Goal: Information Seeking & Learning: Find specific fact

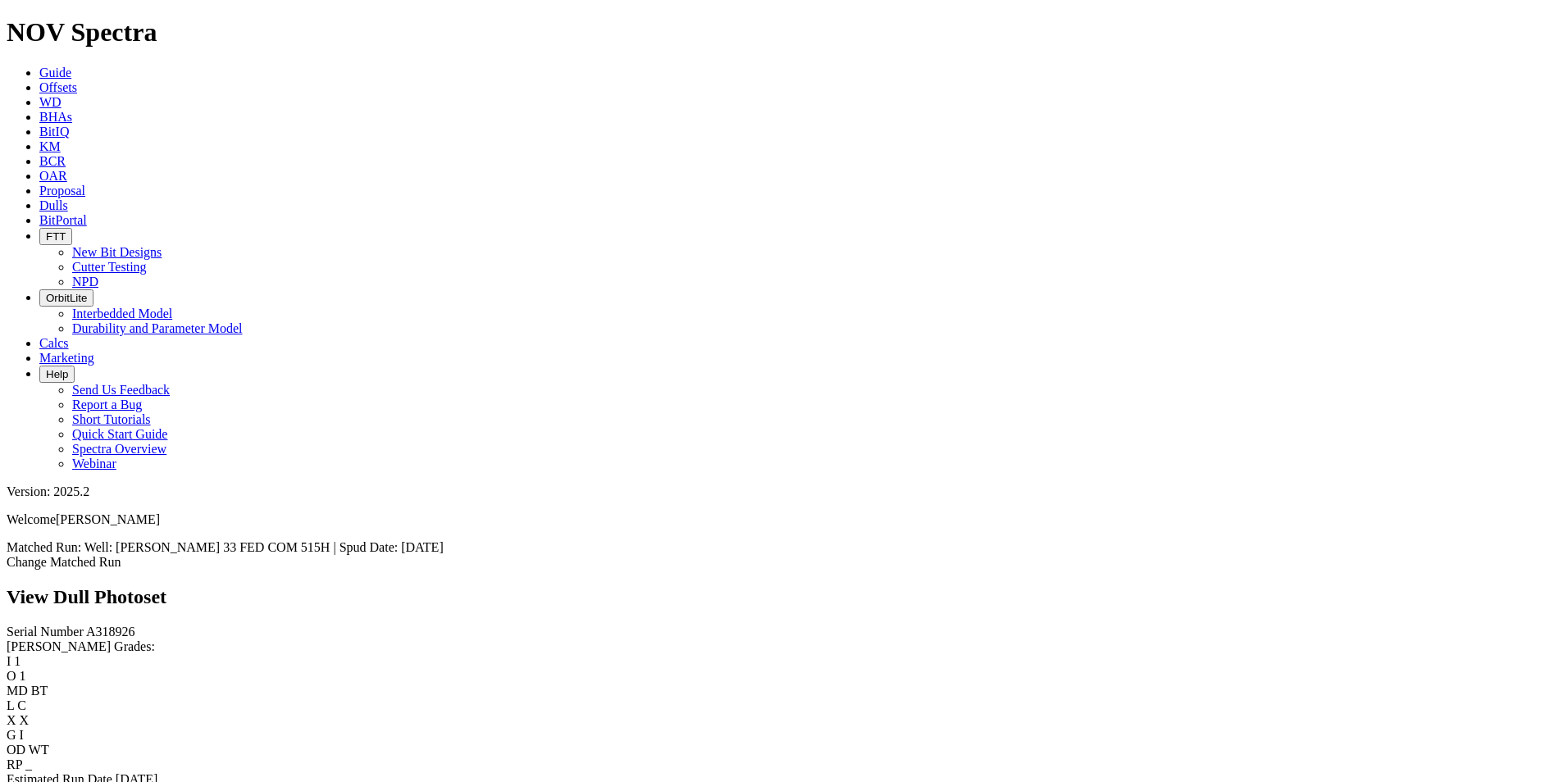
scroll to position [419, 0]
click at [39, 80] on icon at bounding box center [39, 87] width 0 height 14
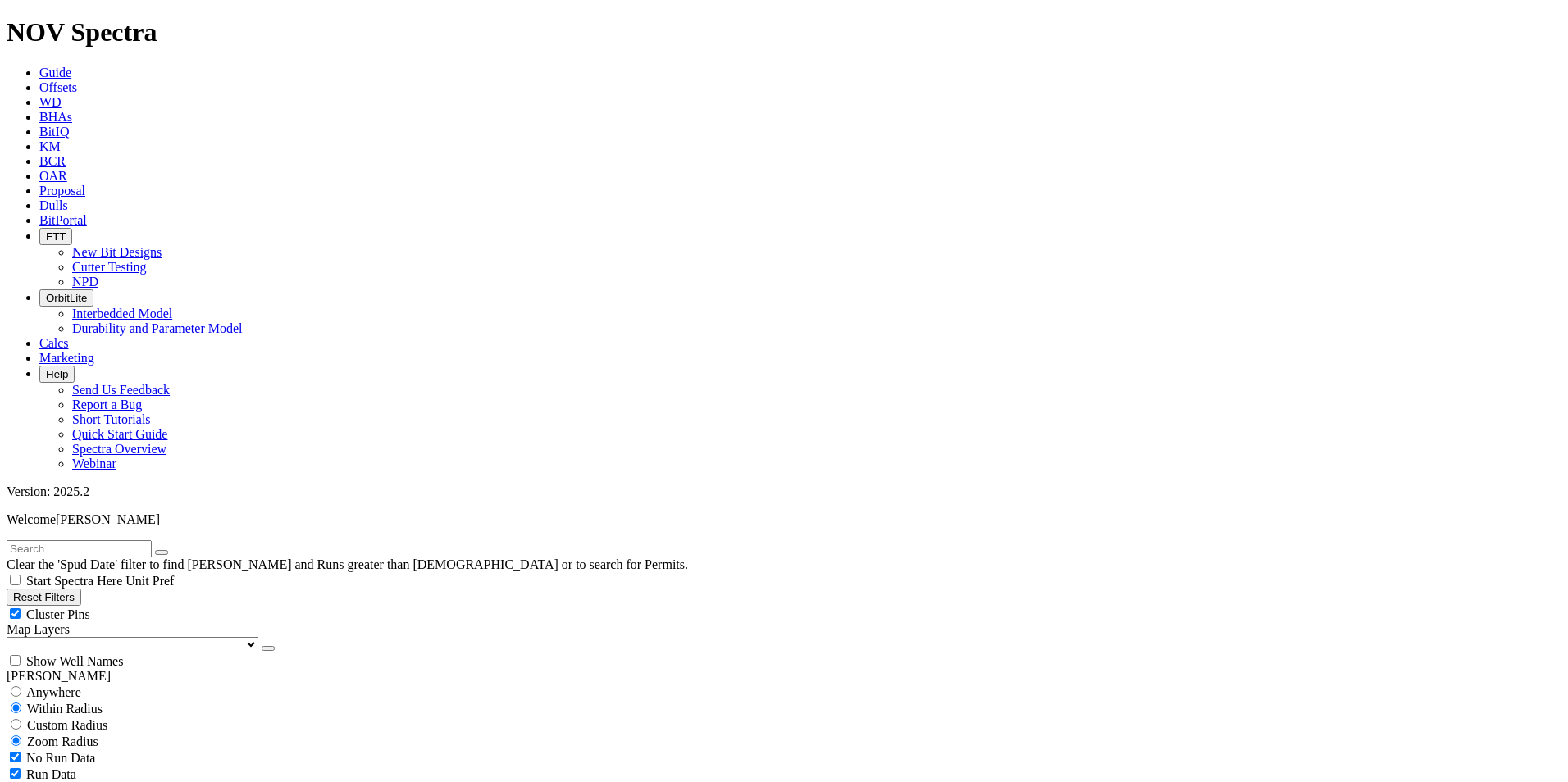
click at [151, 540] on input "text" at bounding box center [79, 549] width 146 height 17
type input "TOP ROUND 16-9 STATE COM"
click at [69, 686] on span "Anywhere" at bounding box center [54, 693] width 55 height 14
radio input "true"
radio input "false"
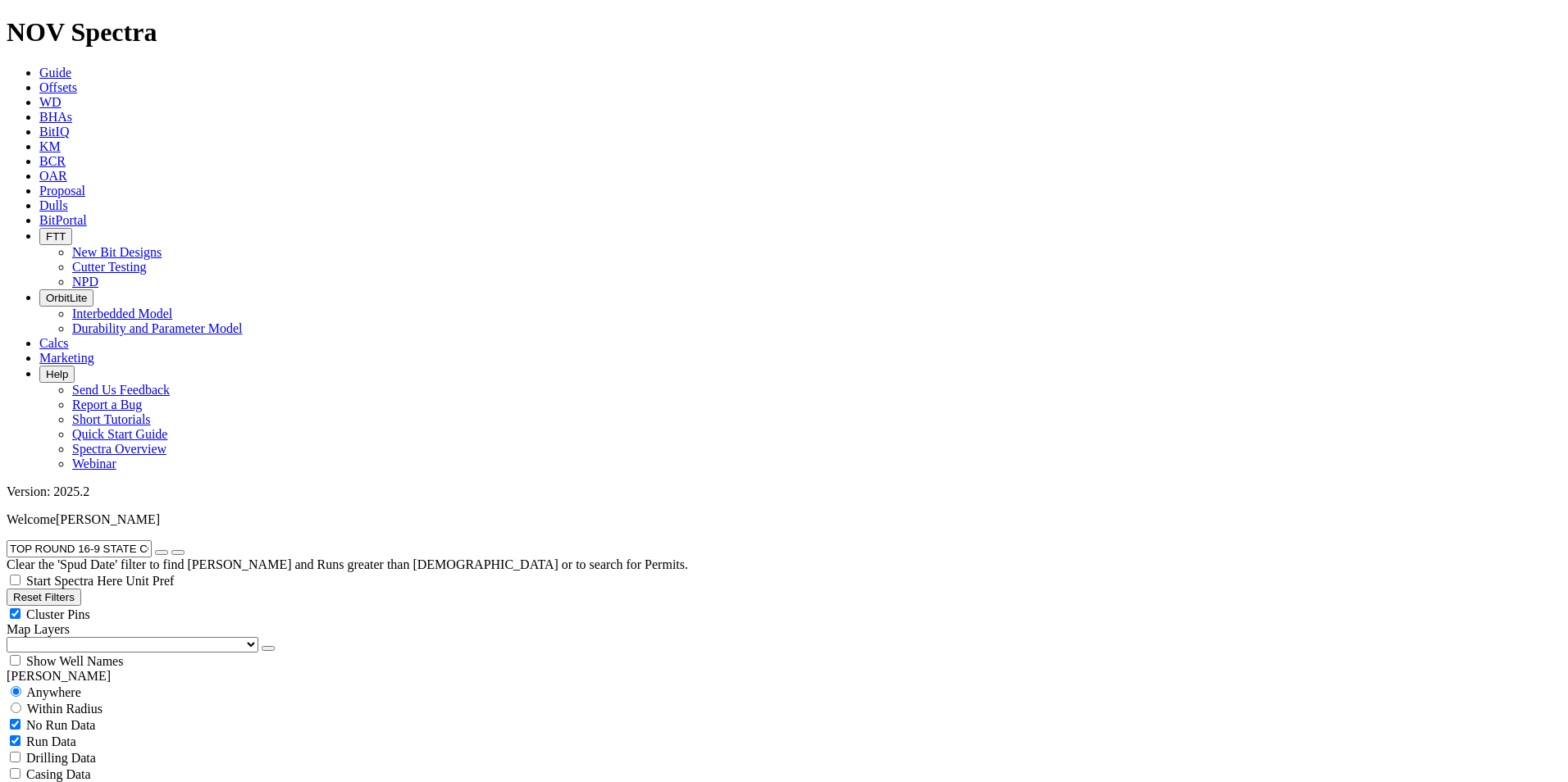
radio input "false"
radio input "true"
click at [151, 540] on input "TOP ROUND 16-9 STATE COM" at bounding box center [79, 549] width 146 height 17
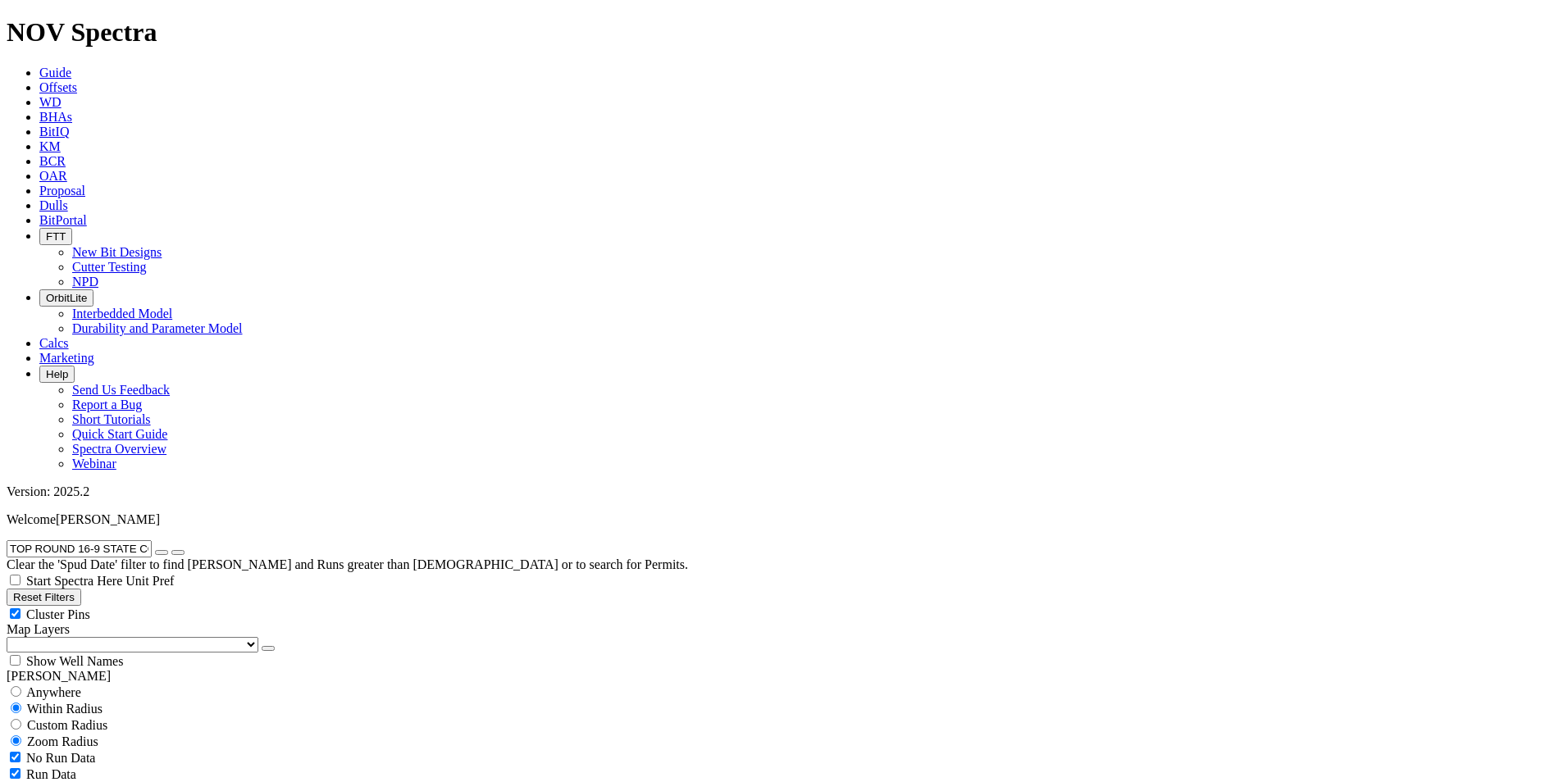
click at [151, 540] on input "TOP ROUND 16-9 STATE COM" at bounding box center [79, 549] width 146 height 17
paste input "528H"
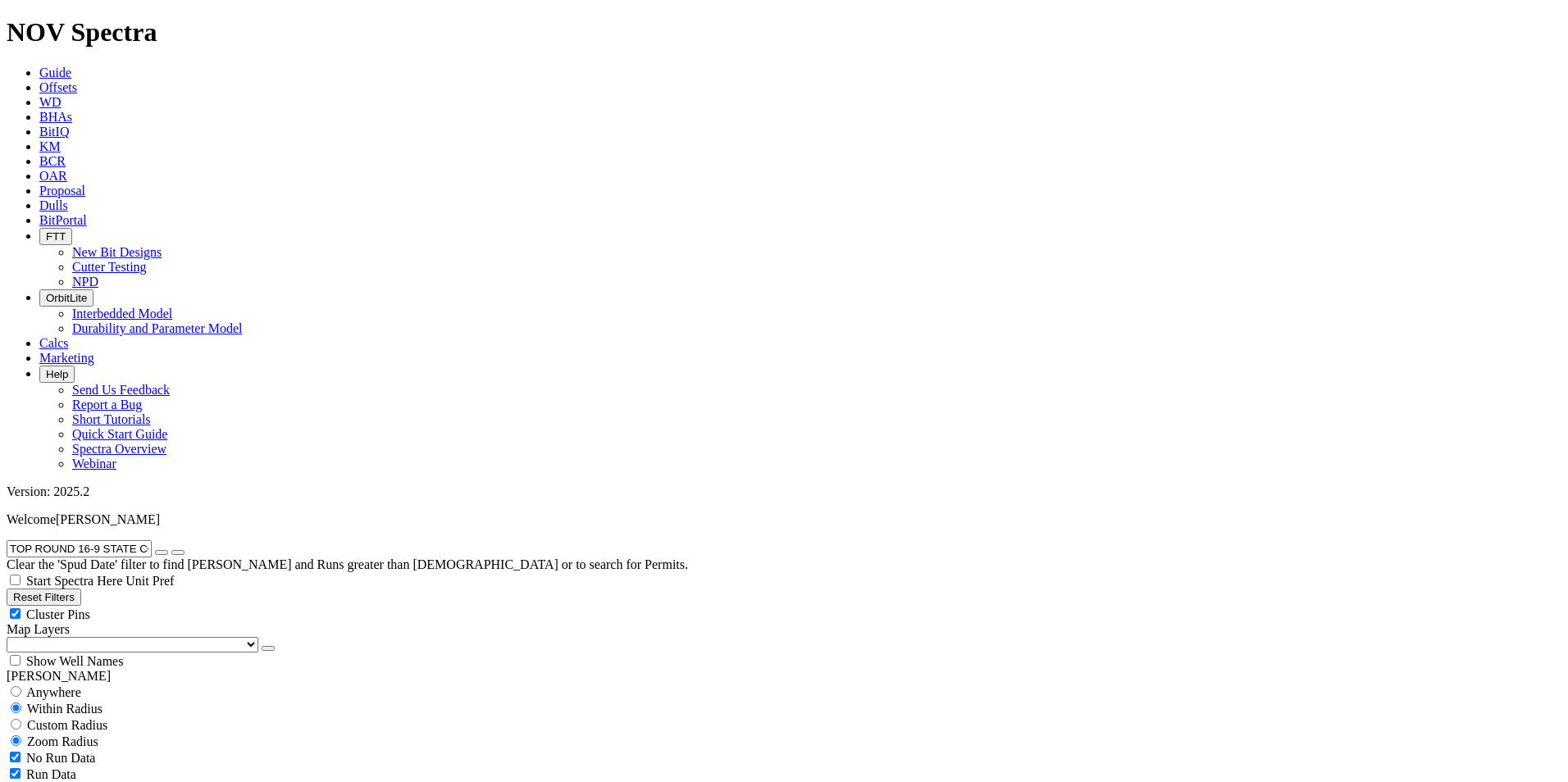
click at [112, 540] on input "TOP ROUND 16-9 STATE COM 528H" at bounding box center [79, 549] width 146 height 17
paste input "SANDBOX 12-11 FED"
type input "SANDBOX 12-11 FED COM 528H"
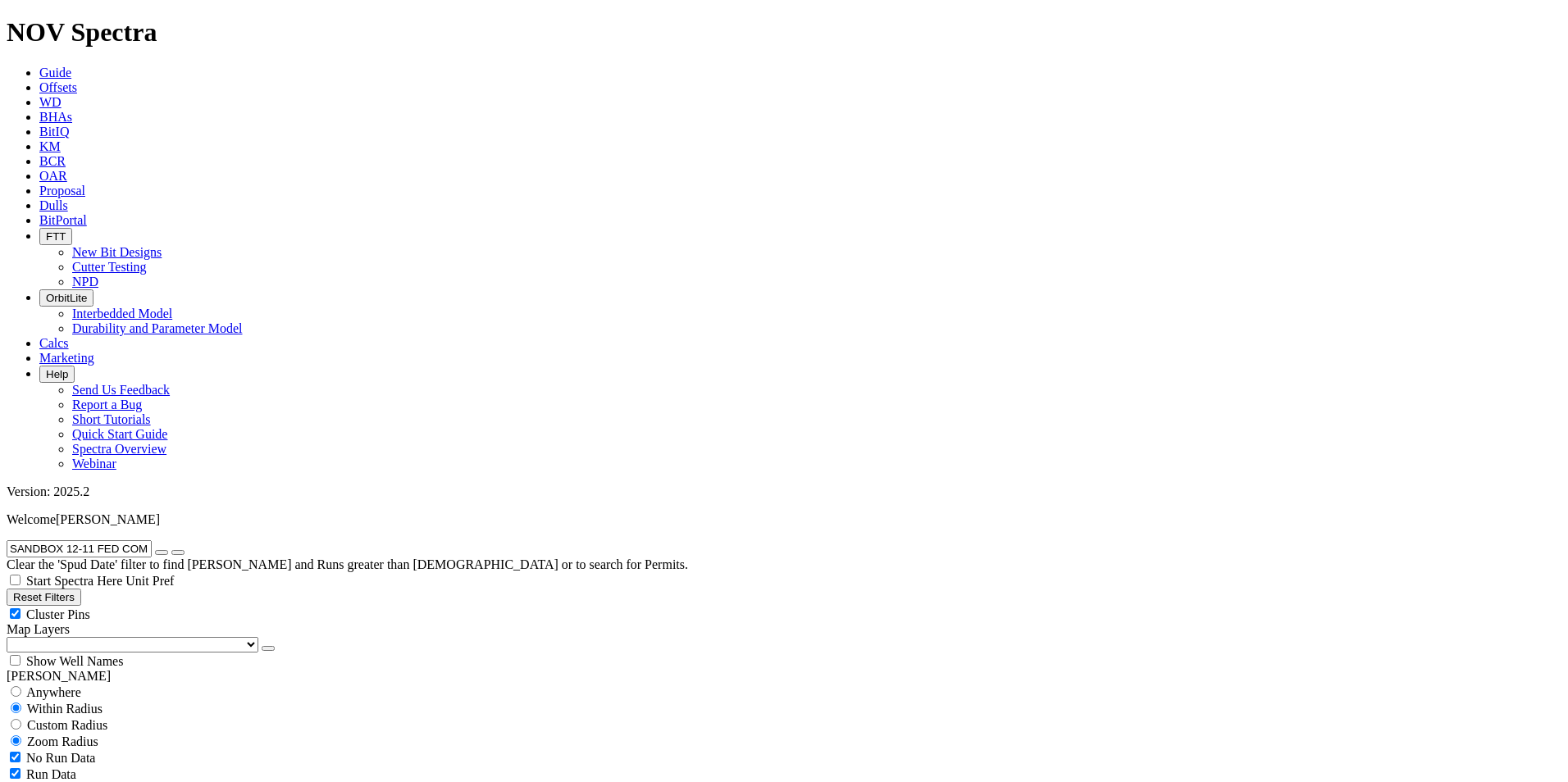
click at [21, 687] on input "radio" at bounding box center [15, 692] width 10 height 10
radio input "true"
radio input "false"
radio input "true"
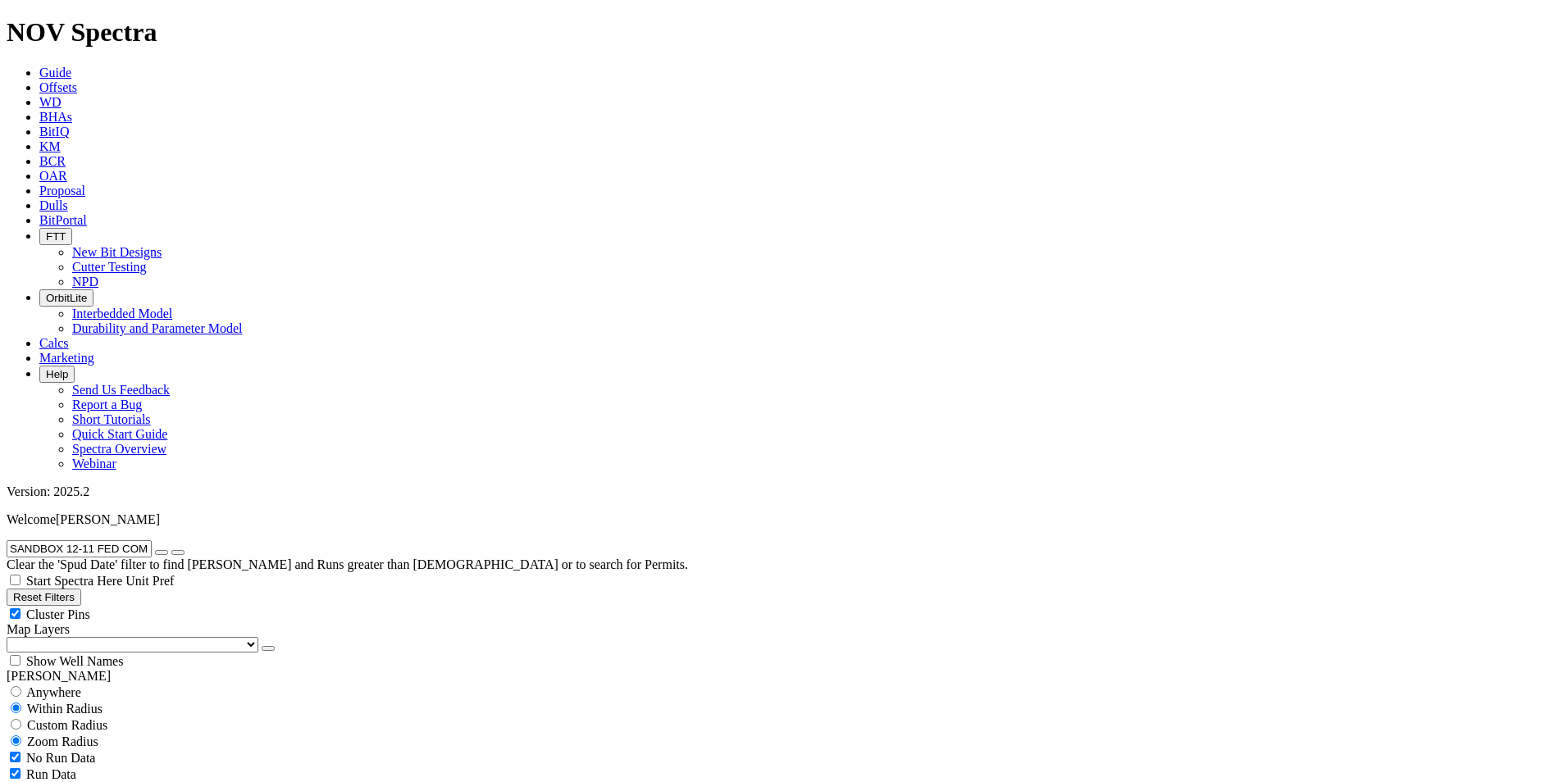
scroll to position [218, 0]
click at [151, 540] on input "SANDBOX 12-11 FED COM 528H" at bounding box center [79, 549] width 146 height 17
paste input "MSONITE 4-3 FED COM 523"
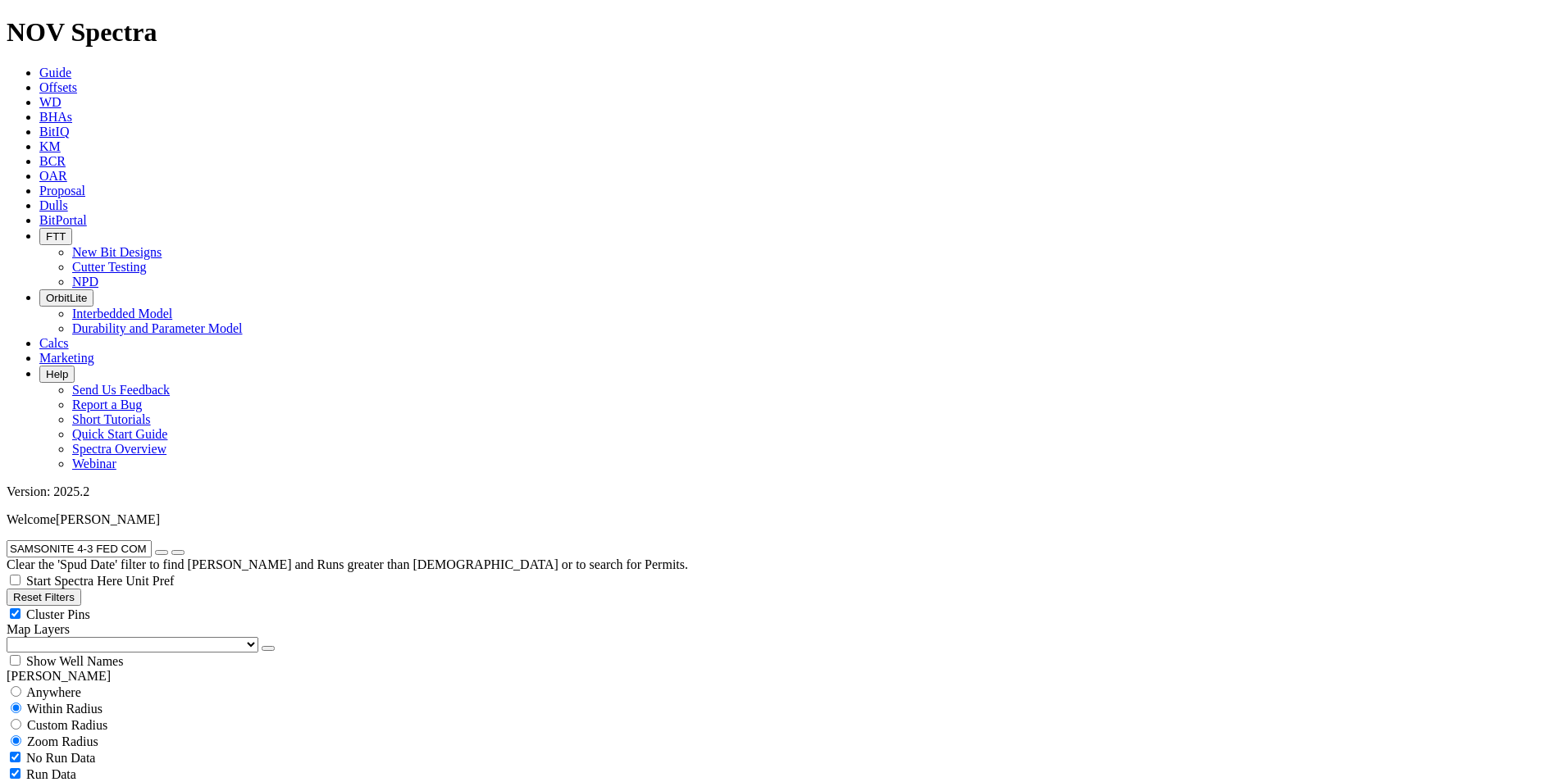
type input "SAMSONITE 4-3 FED COM 523H"
click at [74, 686] on span "Anywhere" at bounding box center [54, 693] width 55 height 14
radio input "true"
radio input "false"
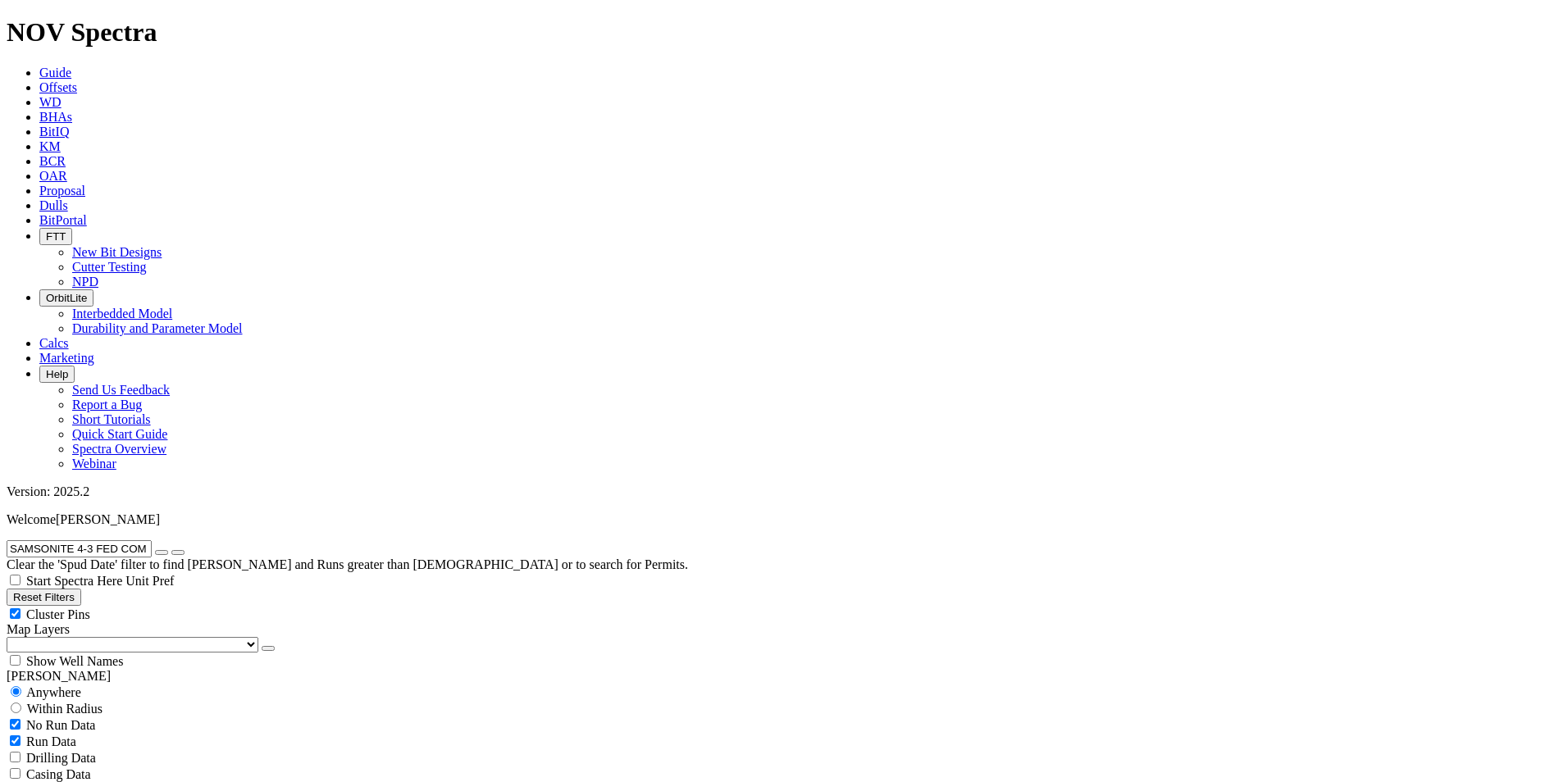
click at [151, 540] on input "SAMSONITE 4-3 FED COM 523H" at bounding box center [79, 549] width 146 height 17
paste input "[US_STATE] TOOTHPICK 12-1"
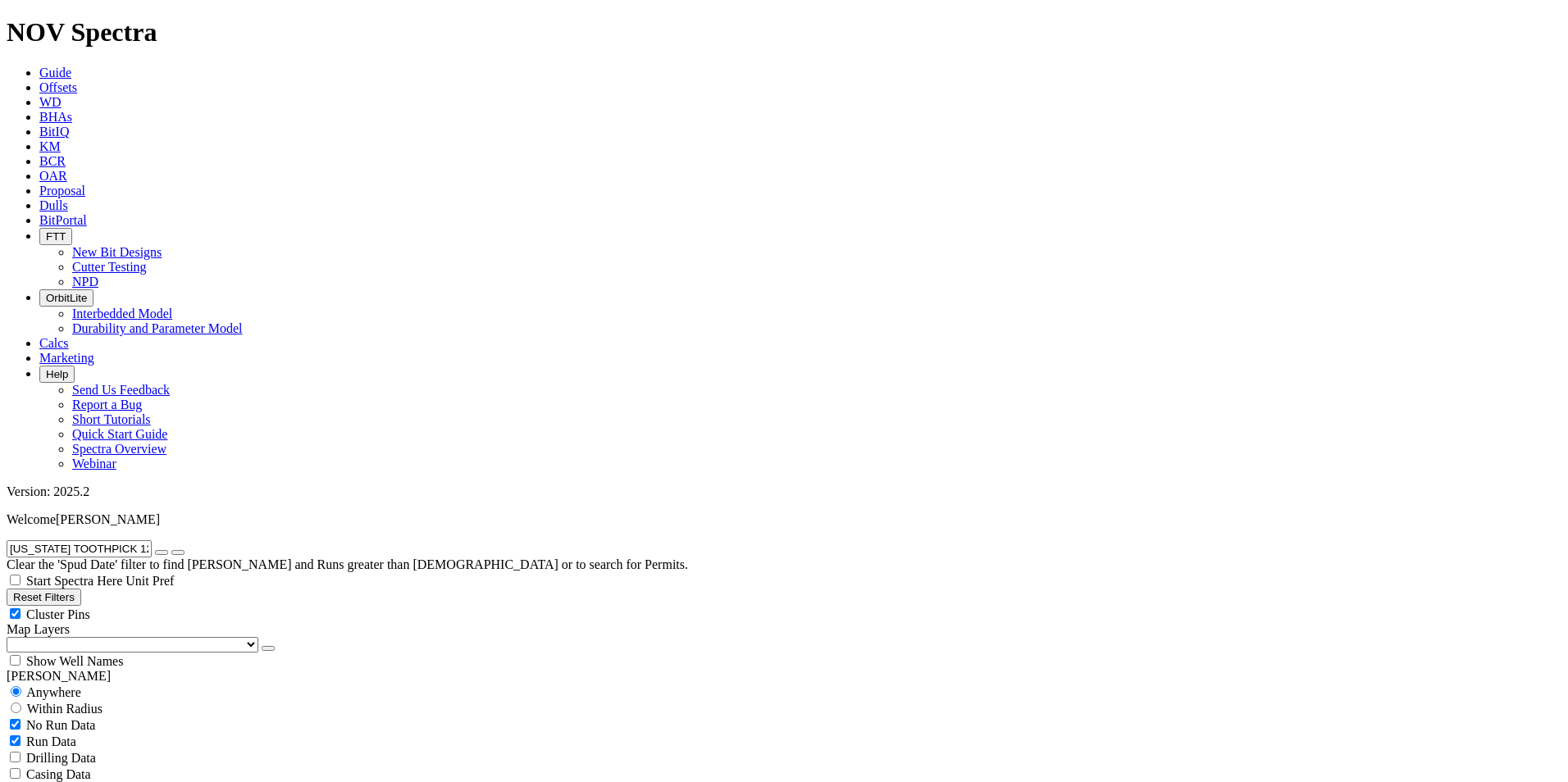
scroll to position [374, 0]
click at [151, 540] on input "[US_STATE] TOOTHPICK 12-13 FED COM 523H" at bounding box center [79, 549] width 146 height 17
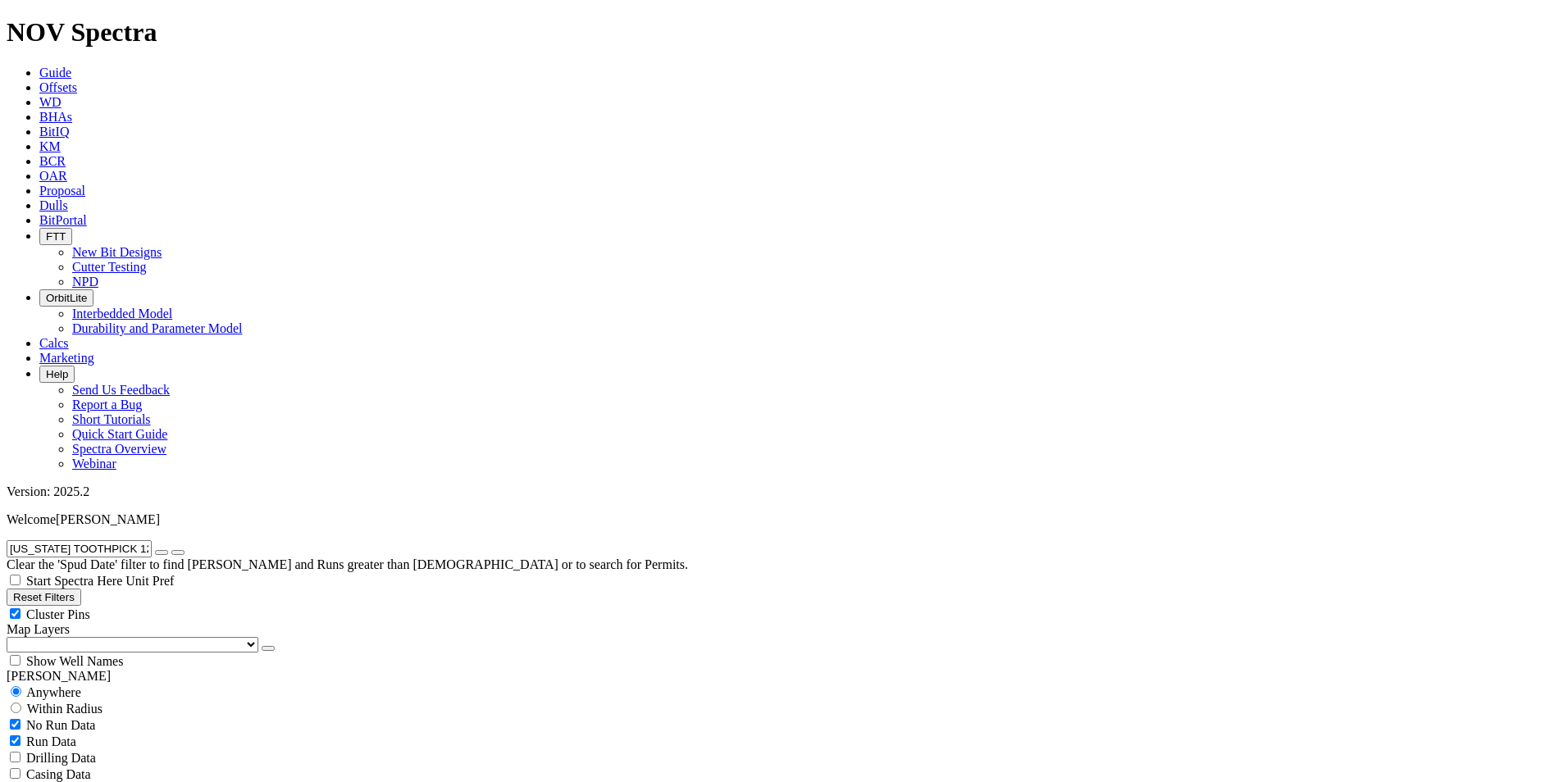
click at [151, 540] on input "[US_STATE] TOOTHPICK 12-13 FED COM 523H" at bounding box center [79, 549] width 146 height 17
paste input "GEMINI 36-35 FED COM 51"
type input "GEMINI 36-35 FED COM 513H"
